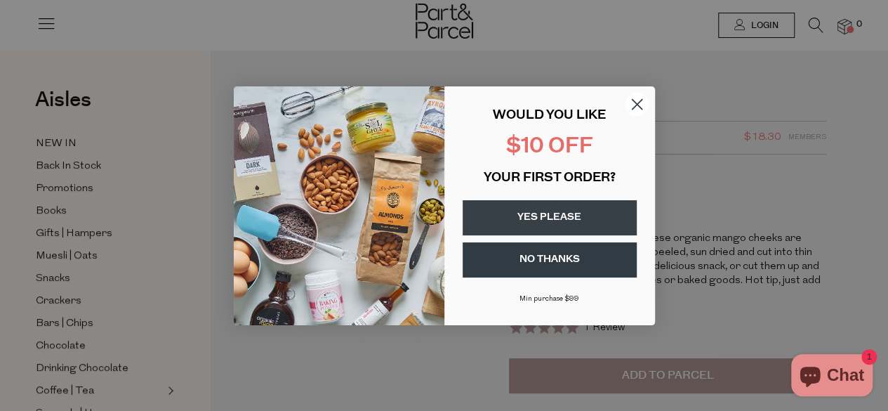
click at [638, 105] on icon "Close dialog" at bounding box center [637, 104] width 10 height 10
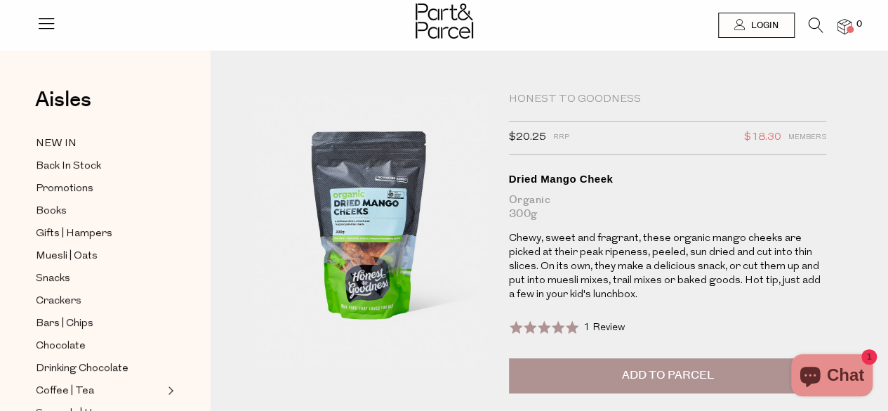
click at [53, 27] on icon at bounding box center [46, 23] width 20 height 20
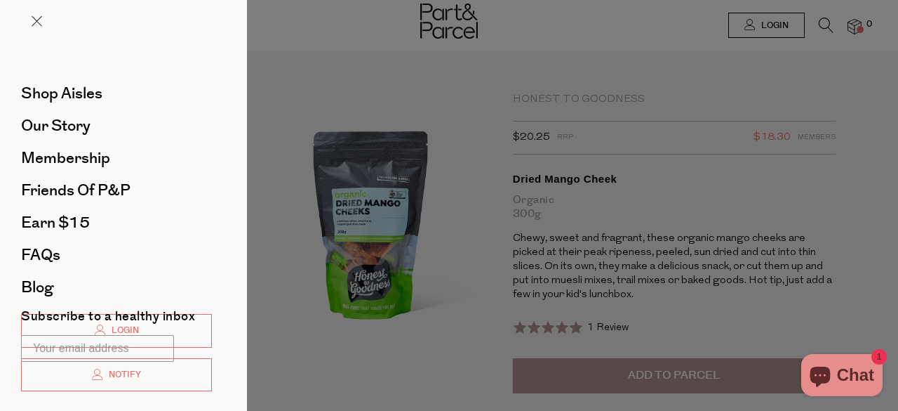
click at [830, 88] on div at bounding box center [449, 205] width 898 height 411
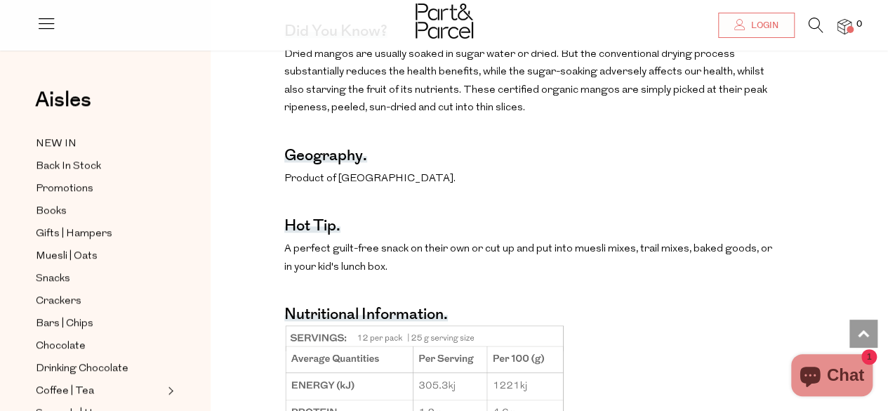
scroll to position [748, 0]
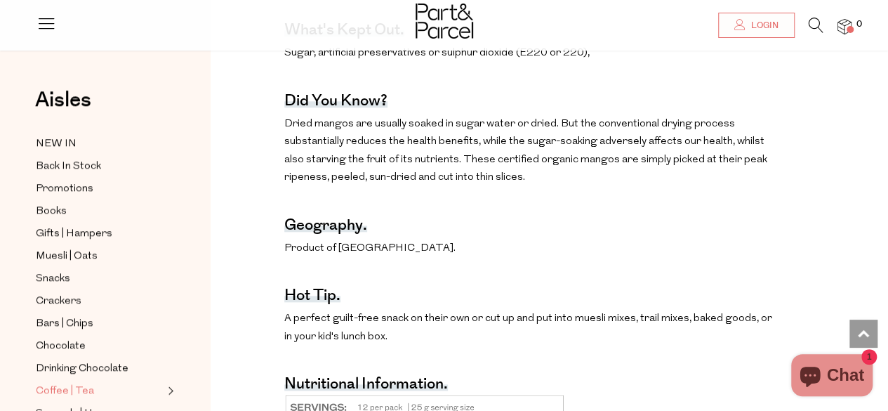
click at [53, 385] on span "Coffee | Tea" at bounding box center [65, 390] width 58 height 17
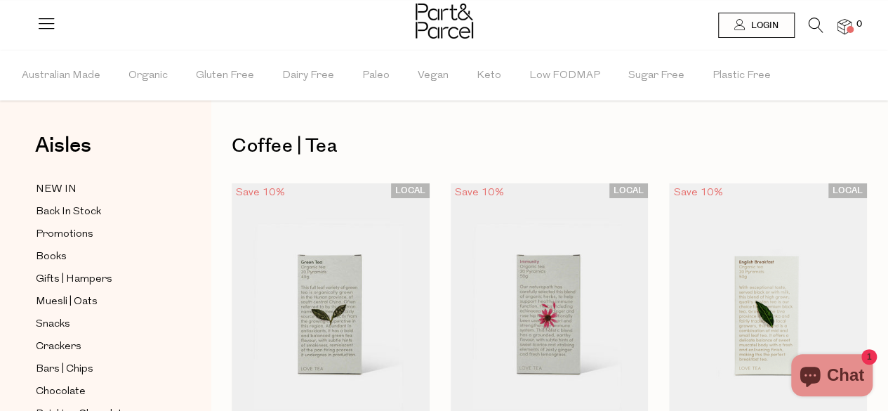
click at [43, 26] on icon at bounding box center [46, 23] width 20 height 20
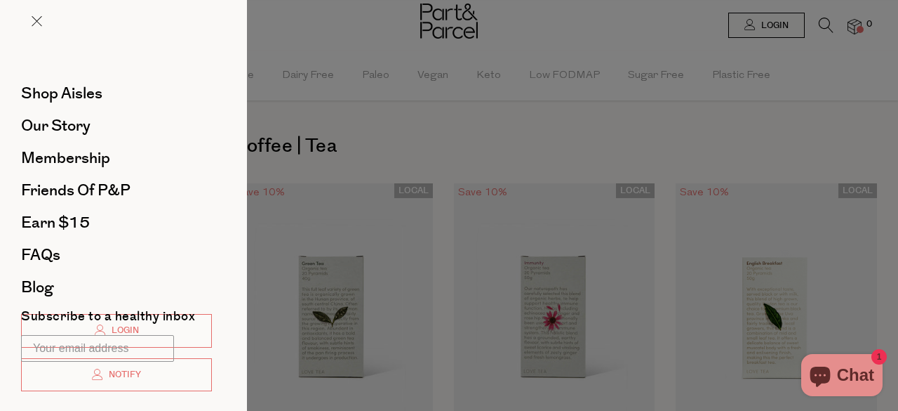
click at [300, 9] on div at bounding box center [449, 205] width 898 height 411
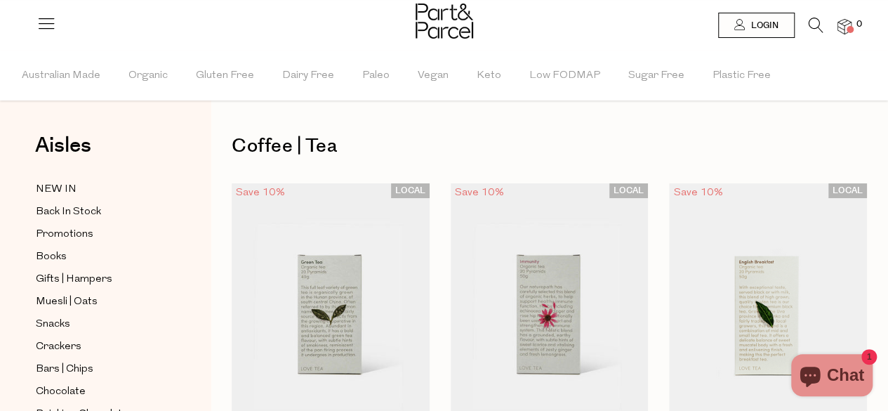
click at [48, 25] on icon at bounding box center [46, 23] width 20 height 20
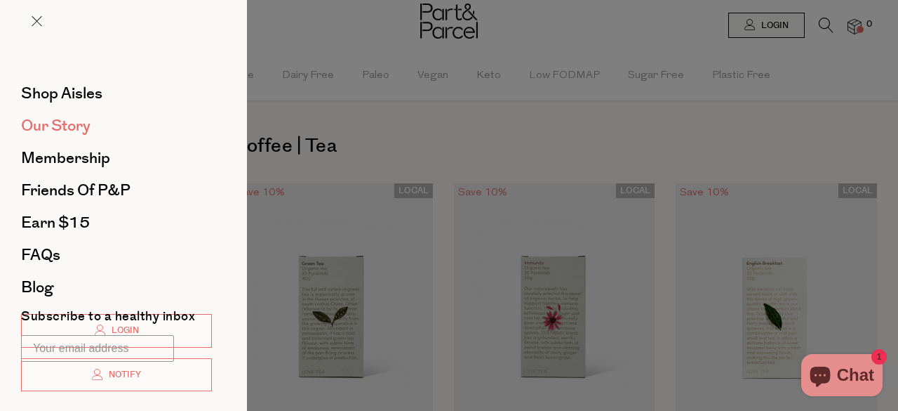
click at [62, 121] on span "Our Story" at bounding box center [55, 125] width 69 height 22
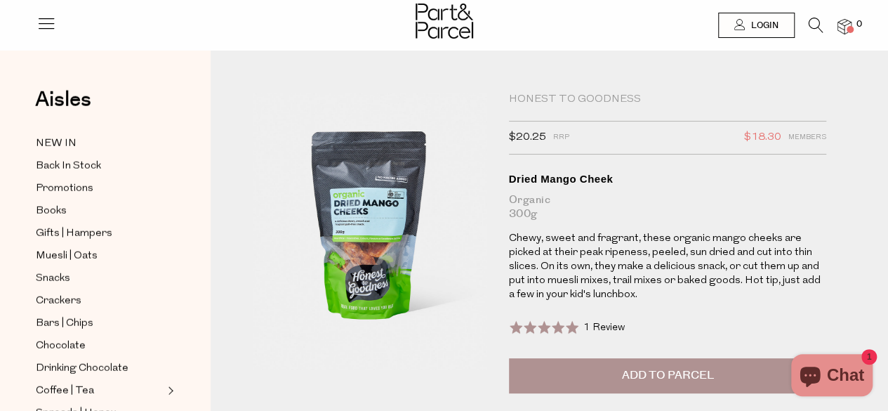
click at [848, 25] on img at bounding box center [844, 27] width 14 height 16
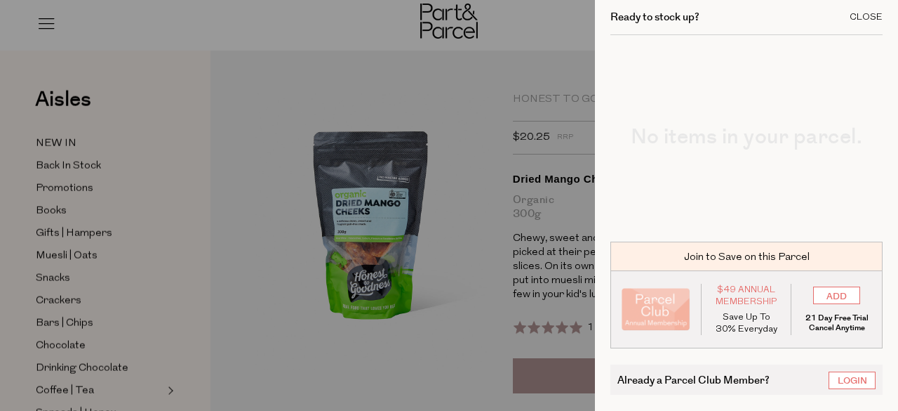
click at [867, 13] on div "Close" at bounding box center [866, 17] width 33 height 9
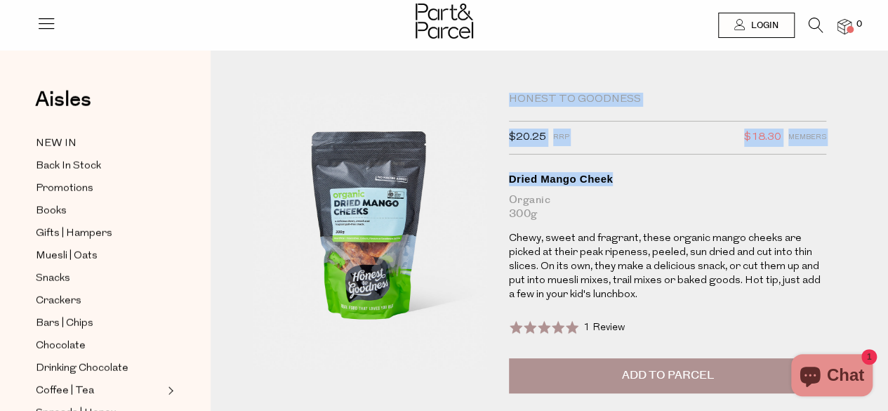
drag, startPoint x: 507, startPoint y: 98, endPoint x: 617, endPoint y: 178, distance: 136.2
click at [617, 178] on div "Honest to Goodness $20.25 RRP $18.30 Members Available: In Stock Dried Mango Ch…" at bounding box center [651, 282] width 307 height 379
copy div "Honest to Goodness $20.25 RRP $18.30 Members Available: In Stock Dried Mango Ch…"
